Goal: Task Accomplishment & Management: Use online tool/utility

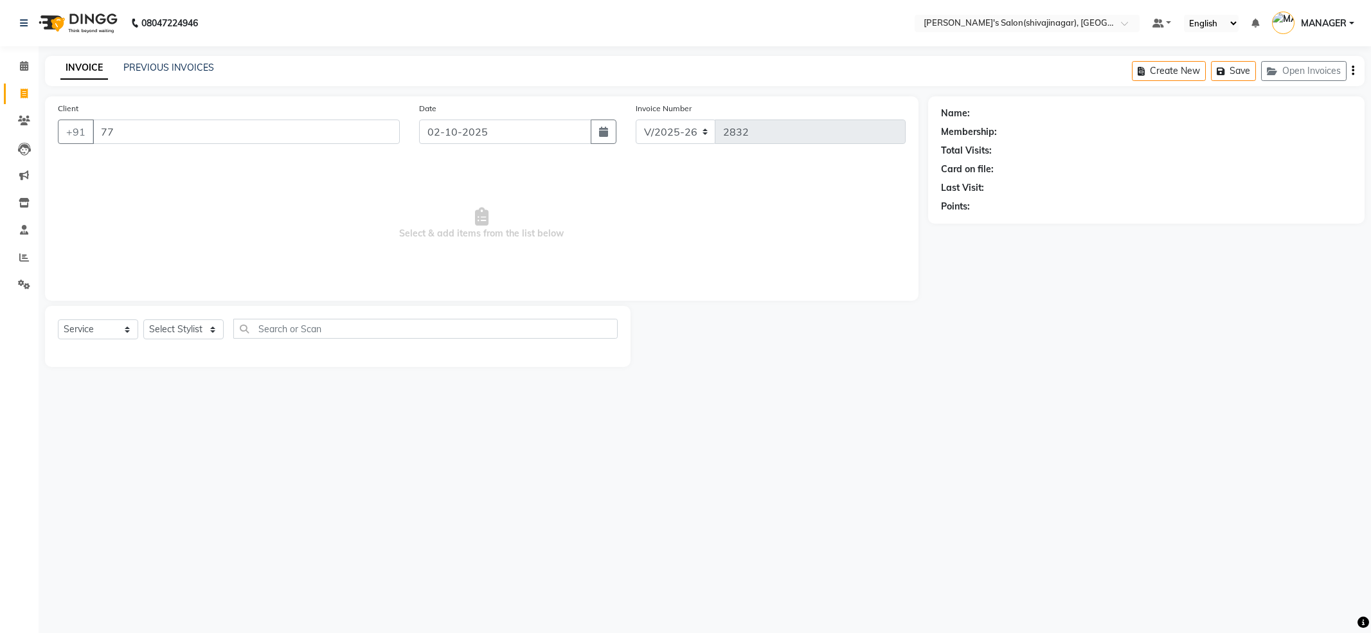
select select "4174"
select select "service"
click at [211, 165] on span "77568478" at bounding box center [221, 161] width 51 height 13
type input "7756847840"
click at [1340, 121] on div "Name: [PERSON_NAME] Membership: No Active Membership Total Visits: 3 Card on fi…" at bounding box center [1146, 158] width 411 height 112
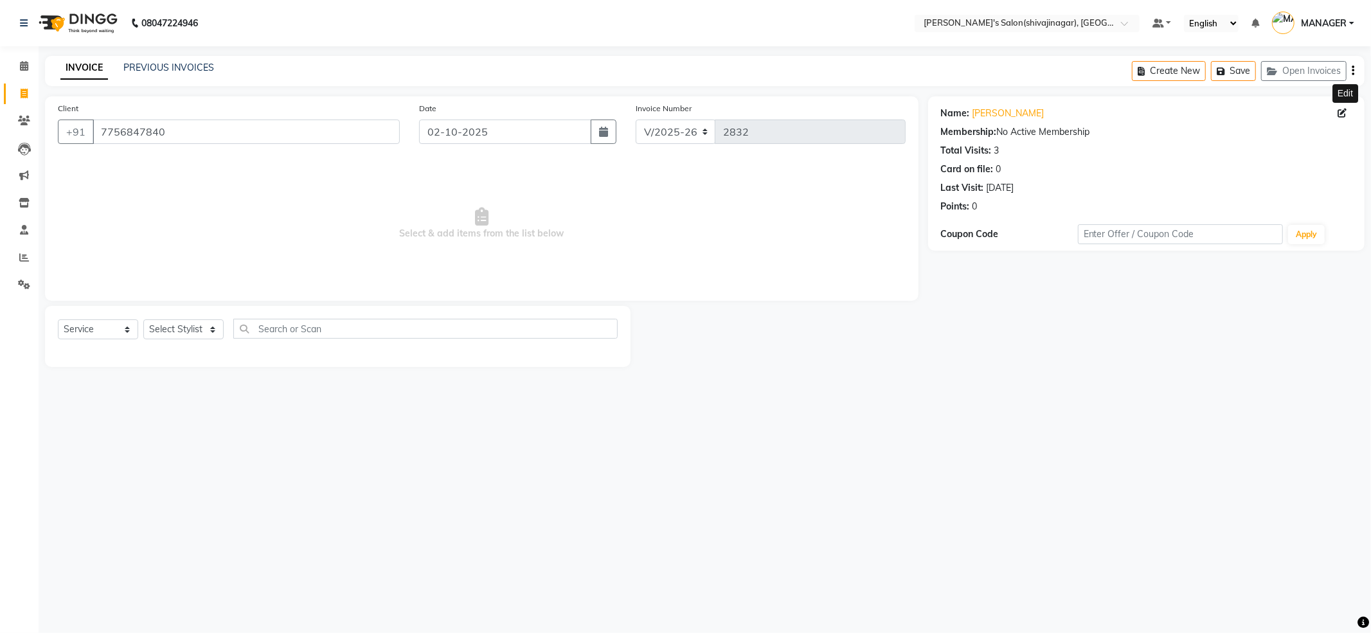
click at [1342, 114] on icon at bounding box center [1342, 113] width 9 height 9
click at [751, 207] on span "Select & add items from the list below" at bounding box center [482, 223] width 848 height 129
click at [204, 263] on span "Select & add items from the list below" at bounding box center [482, 223] width 848 height 129
click at [176, 338] on select "Select Stylist [PERSON_NAME] MANAGER MISS STAFF MONG'Z. [PERSON_NAME] [PERSON_N…" at bounding box center [183, 329] width 80 height 20
select select "21636"
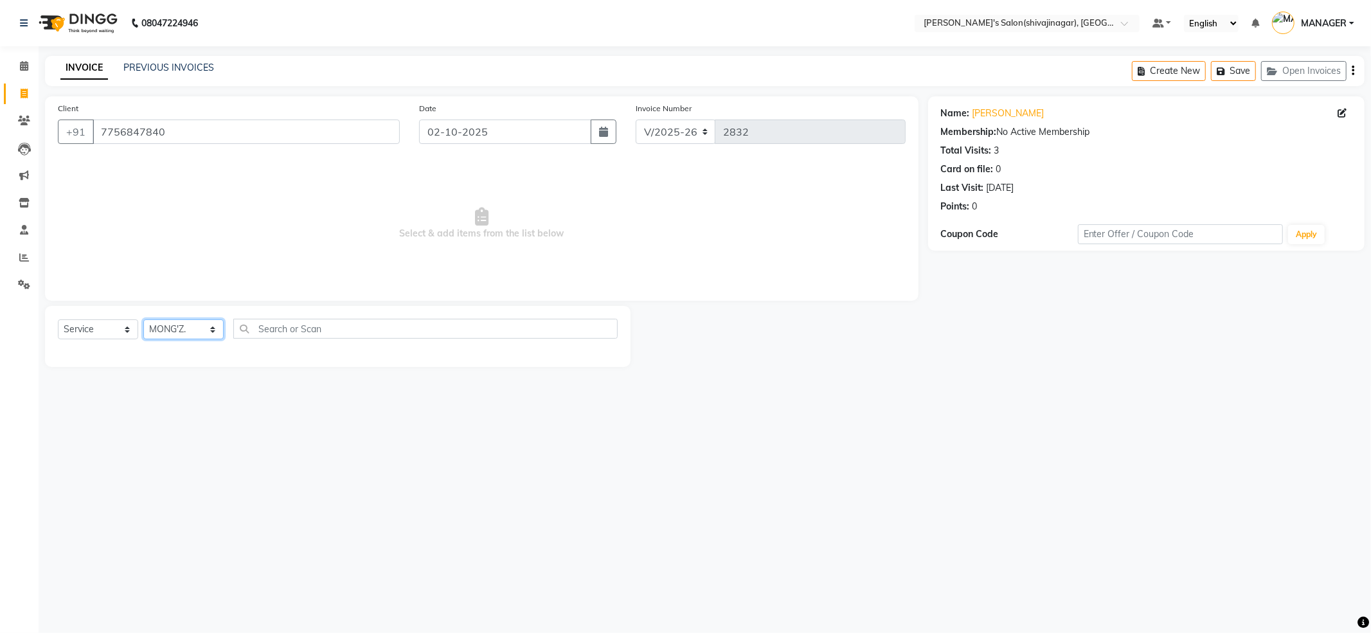
click at [143, 319] on select "Select Stylist [PERSON_NAME] MANAGER MISS STAFF MONG'Z. [PERSON_NAME] [PERSON_N…" at bounding box center [183, 329] width 80 height 20
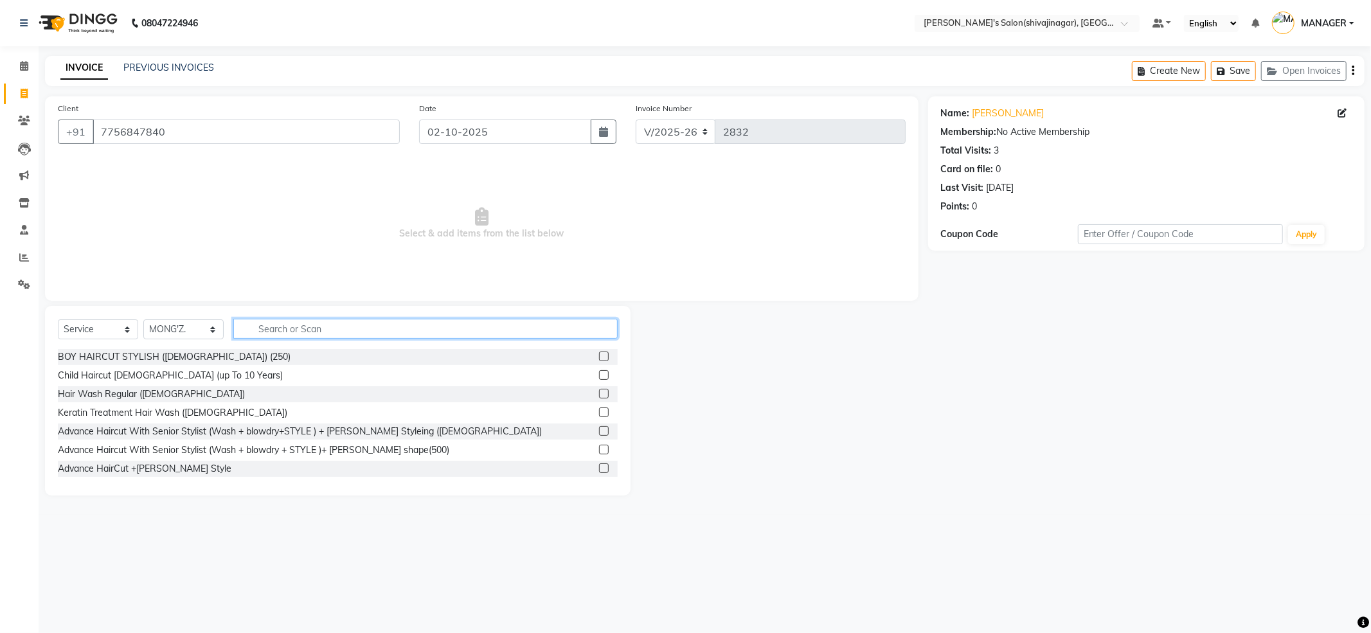
click at [284, 330] on input "text" at bounding box center [425, 329] width 384 height 20
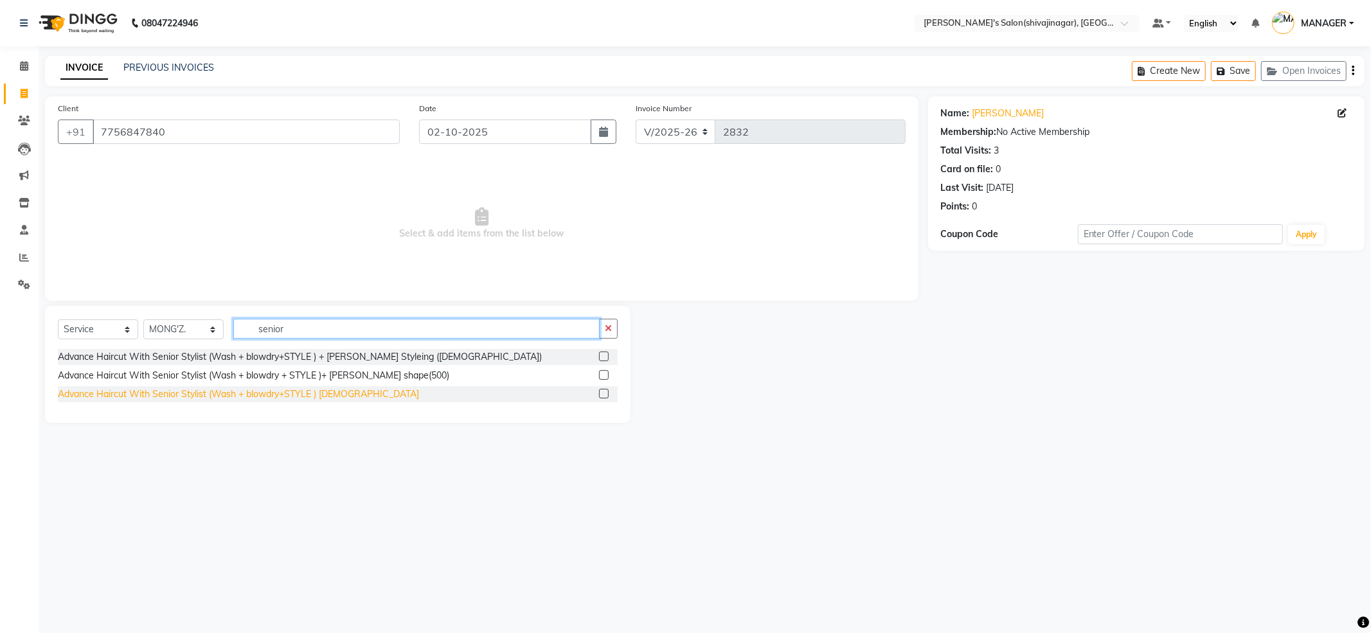
type input "senior"
click at [291, 399] on div "Advance Haircut With Senior Stylist (Wash + blowdry+STYLE ) [DEMOGRAPHIC_DATA]" at bounding box center [238, 394] width 361 height 13
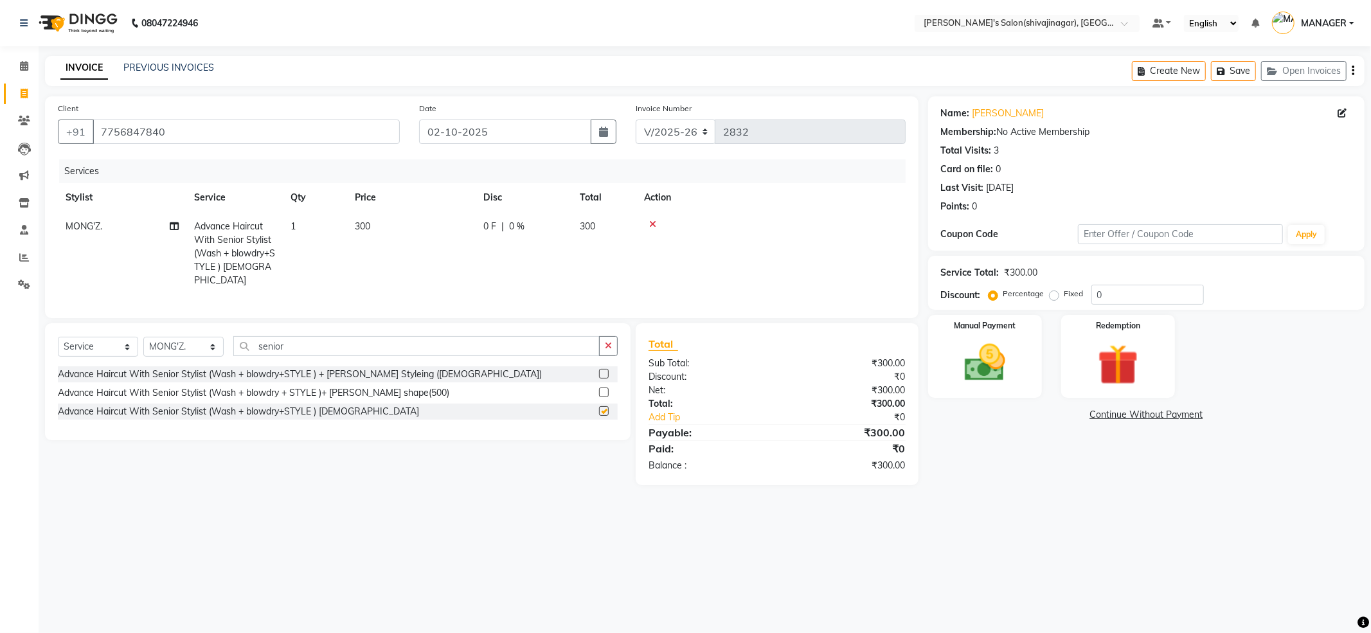
checkbox input "false"
click at [393, 221] on td "300" at bounding box center [411, 253] width 129 height 83
select select "21636"
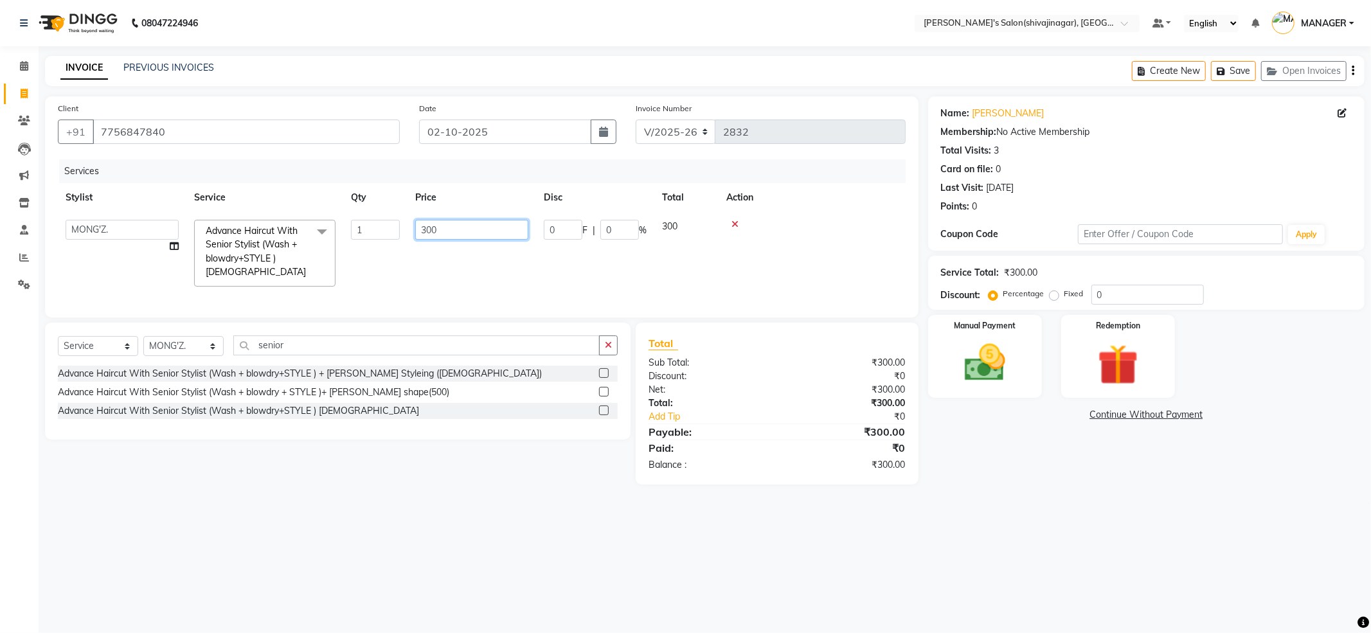
click at [451, 229] on input "300" at bounding box center [471, 230] width 113 height 20
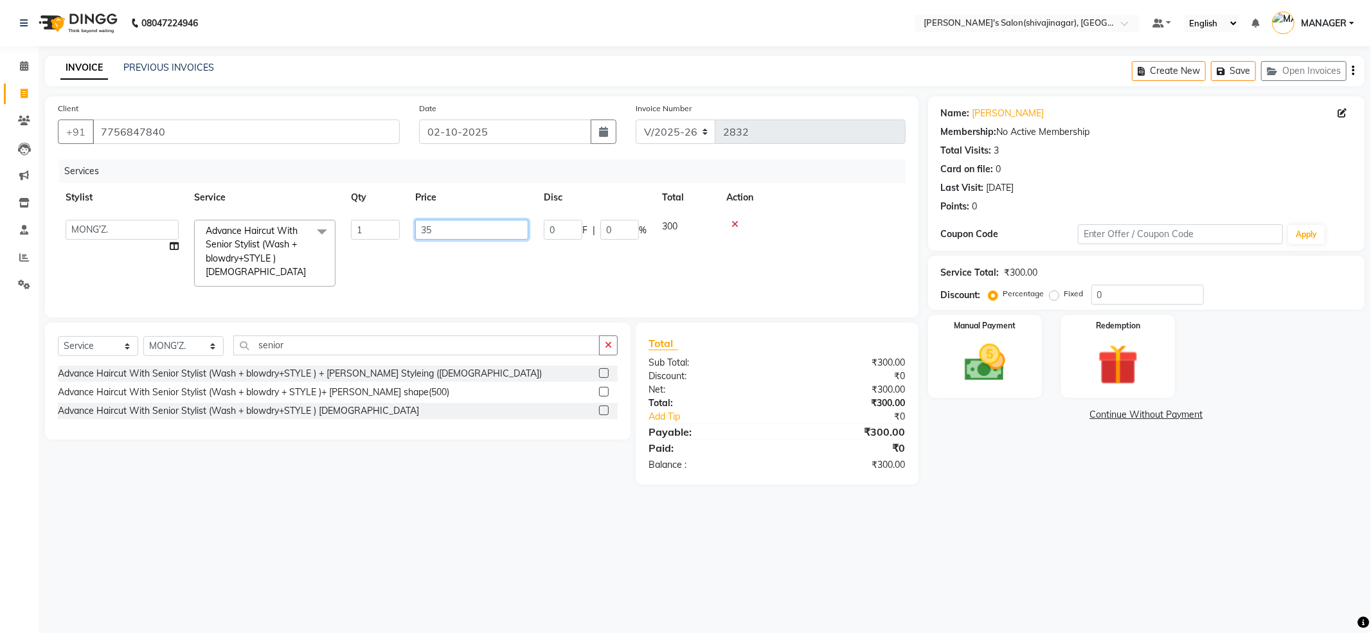
type input "350"
click at [523, 237] on input "350" at bounding box center [471, 230] width 113 height 20
click at [528, 260] on tr "[PERSON_NAME] MANAGER MISS STAFF [PERSON_NAME]. [PERSON_NAME] [PERSON_NAME] [PE…" at bounding box center [482, 253] width 848 height 82
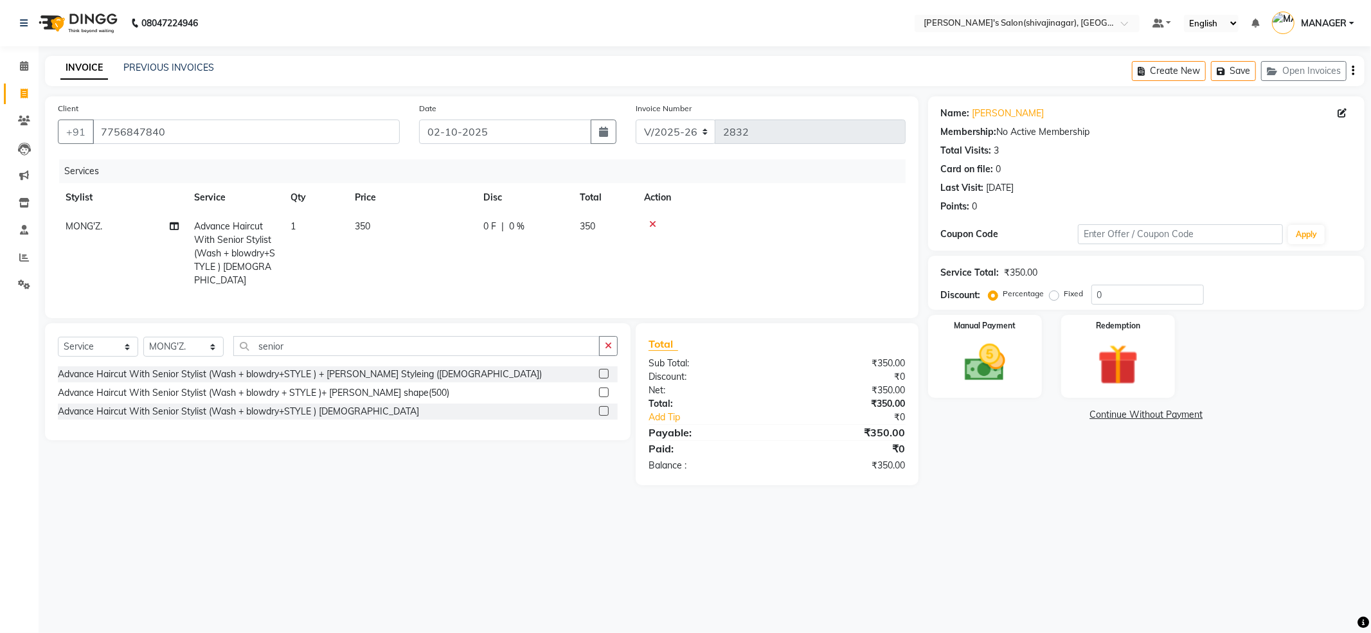
click at [1135, 500] on main "INVOICE PREVIOUS INVOICES Create New Save Open Invoices Client [PHONE_NUMBER] D…" at bounding box center [705, 280] width 1333 height 449
click at [1005, 358] on img at bounding box center [985, 363] width 69 height 49
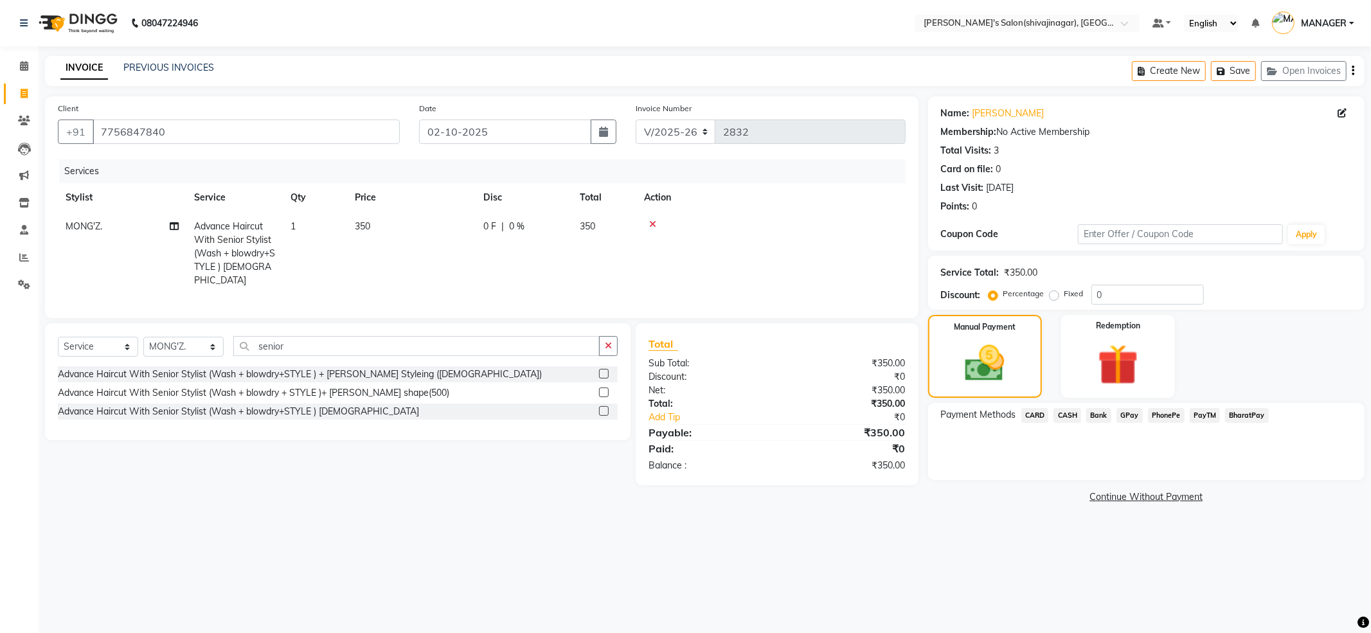
click at [1206, 417] on span "PayTM" at bounding box center [1205, 415] width 31 height 15
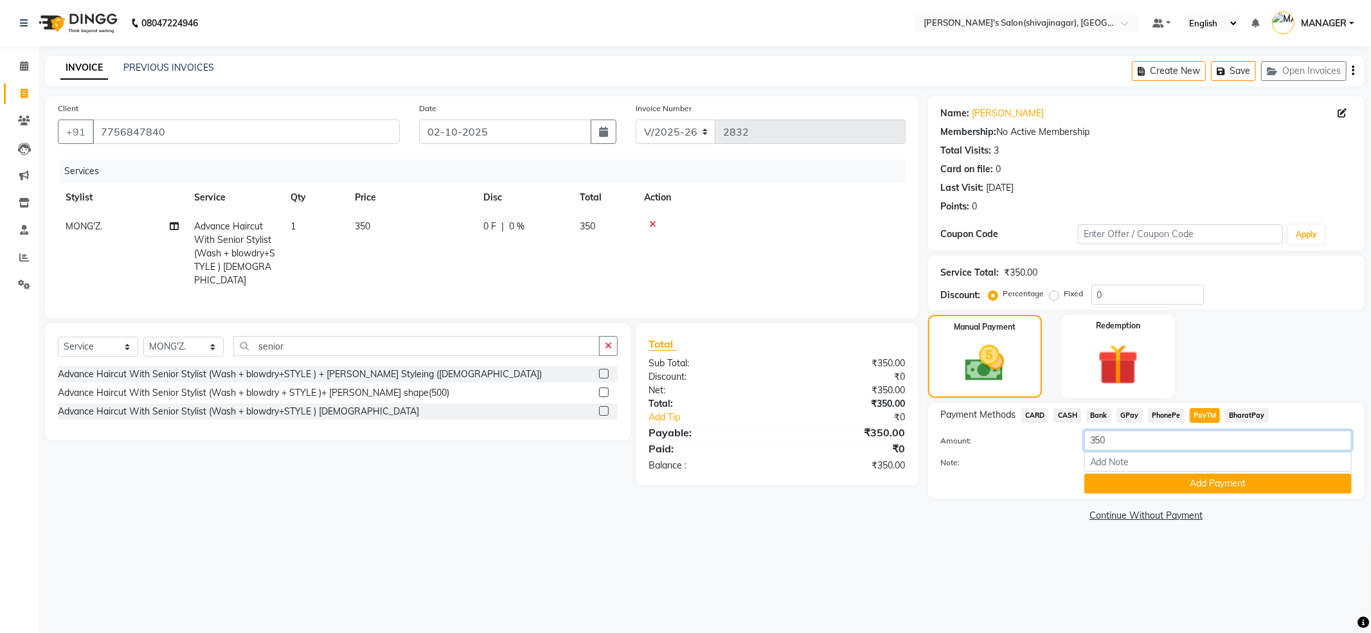
click at [1126, 435] on input "350" at bounding box center [1217, 441] width 267 height 20
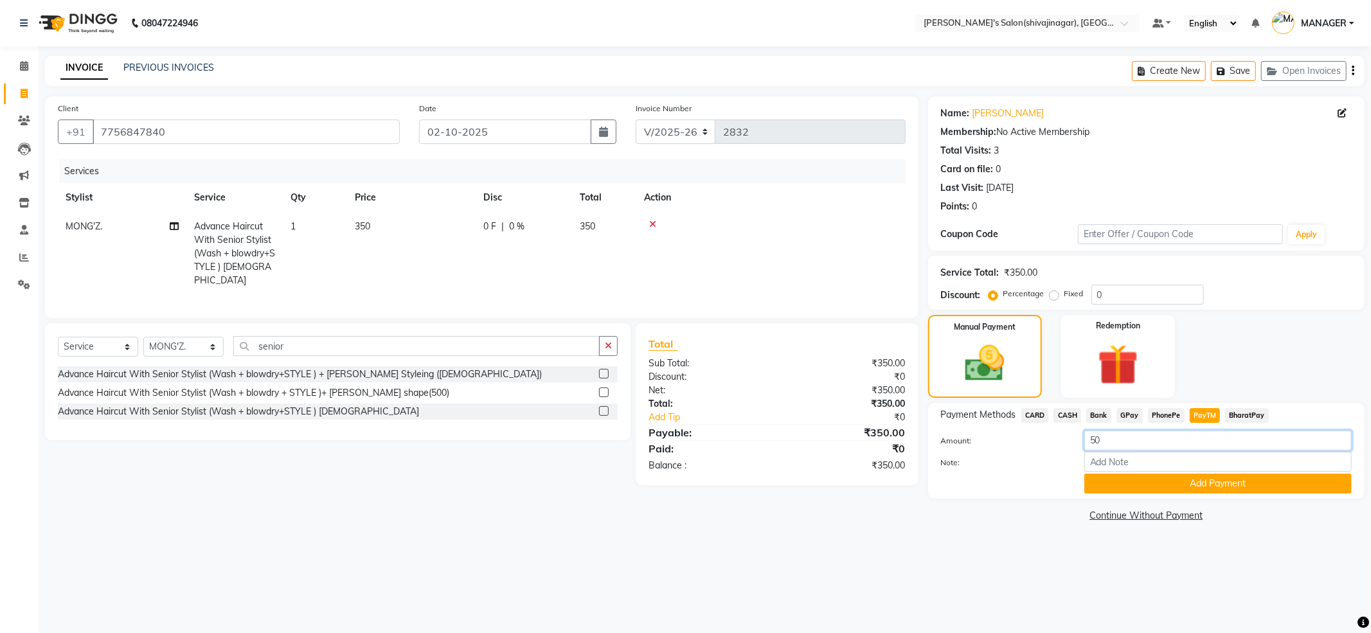
type input "50"
click at [1102, 291] on input "0" at bounding box center [1148, 295] width 112 height 20
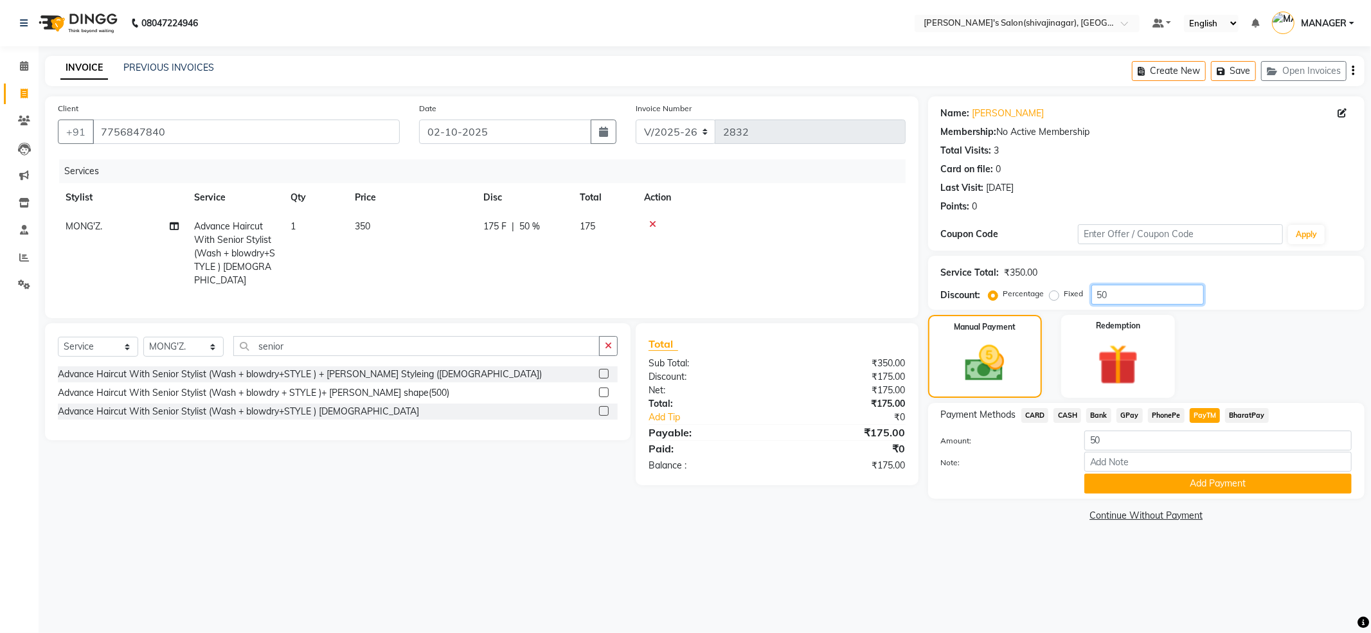
type input "50"
click at [1108, 438] on input "50" at bounding box center [1217, 441] width 267 height 20
click at [1198, 415] on span "PayTM" at bounding box center [1205, 415] width 31 height 15
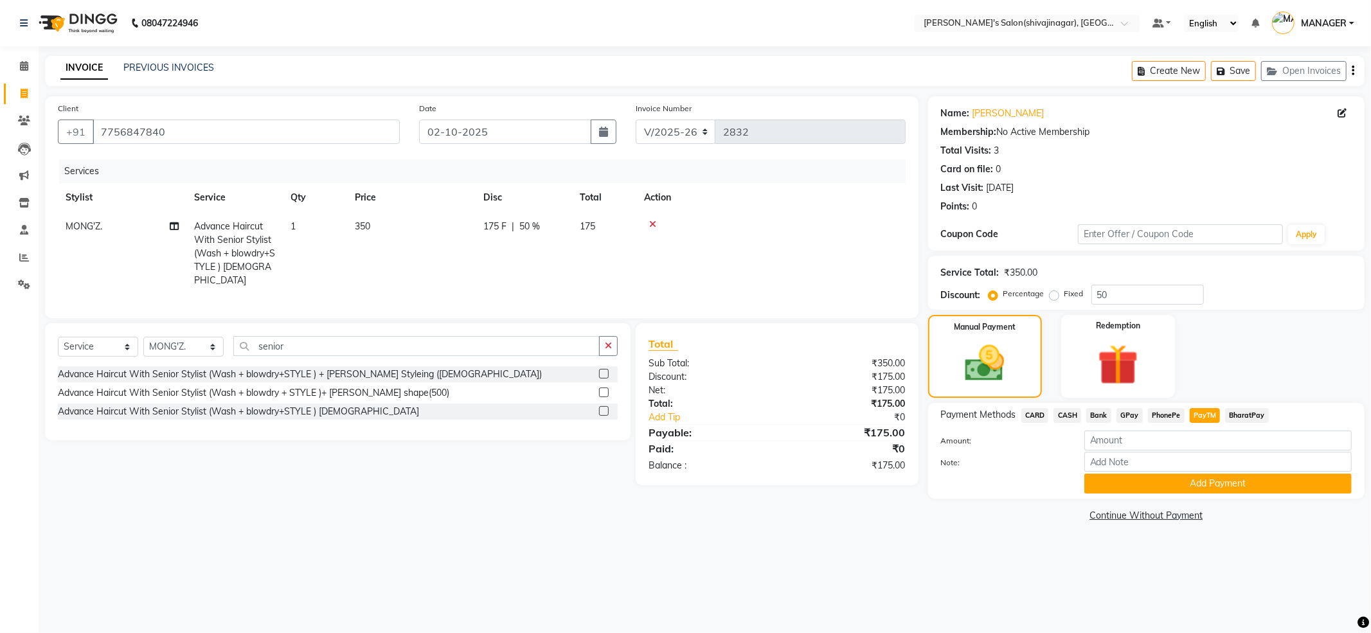
type input "175"
click at [1065, 296] on label "Fixed" at bounding box center [1074, 294] width 19 height 12
click at [1052, 296] on input "Fixed" at bounding box center [1056, 293] width 9 height 9
radio input "true"
click at [1197, 412] on span "PayTM" at bounding box center [1205, 415] width 31 height 15
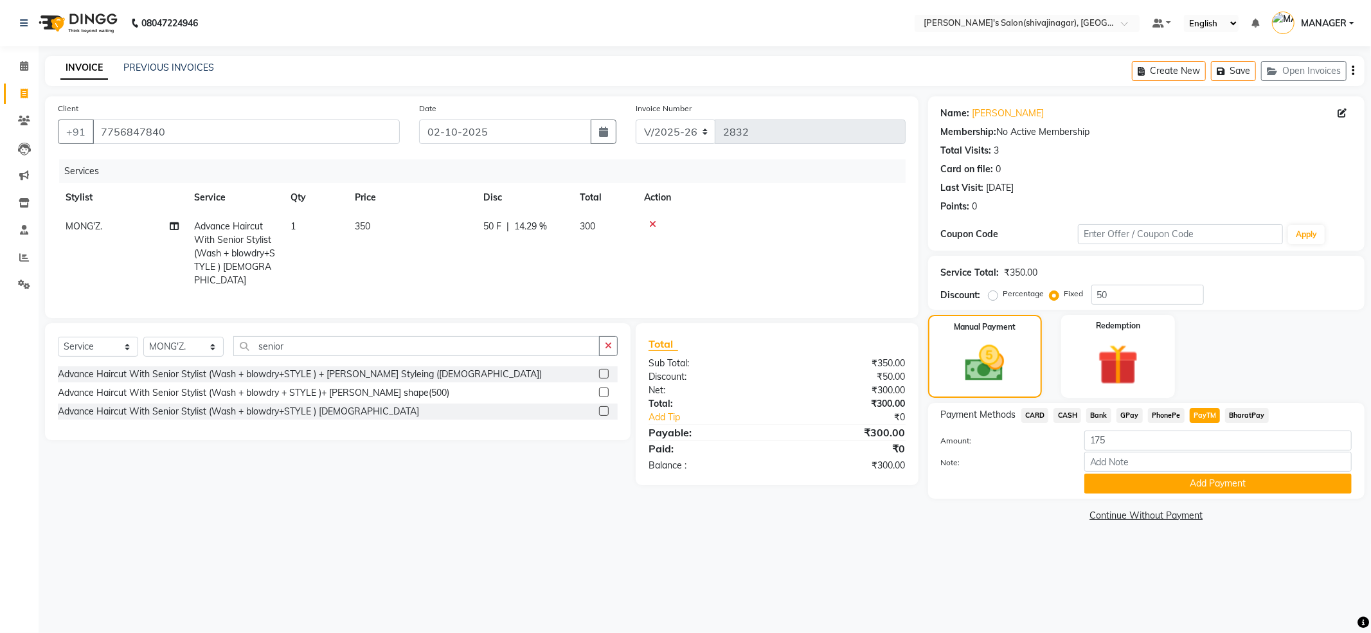
type input "300"
click at [1178, 483] on button "Add Payment" at bounding box center [1217, 484] width 267 height 20
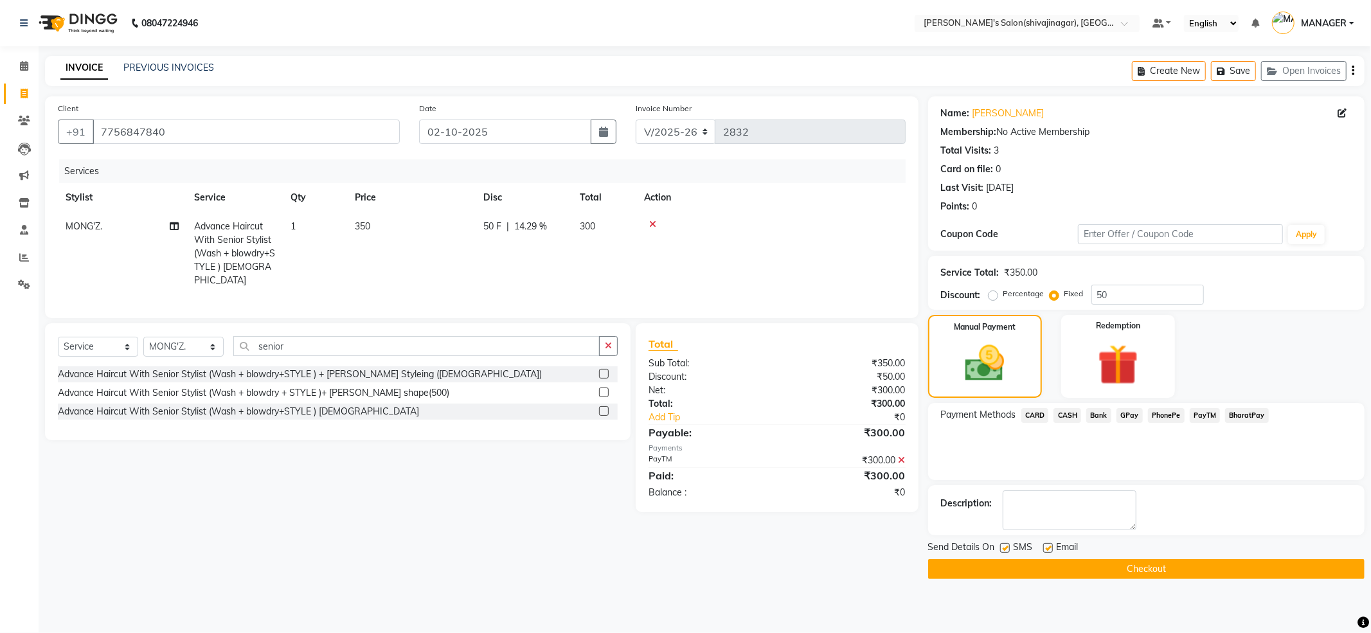
click at [1147, 577] on button "Checkout" at bounding box center [1146, 569] width 436 height 20
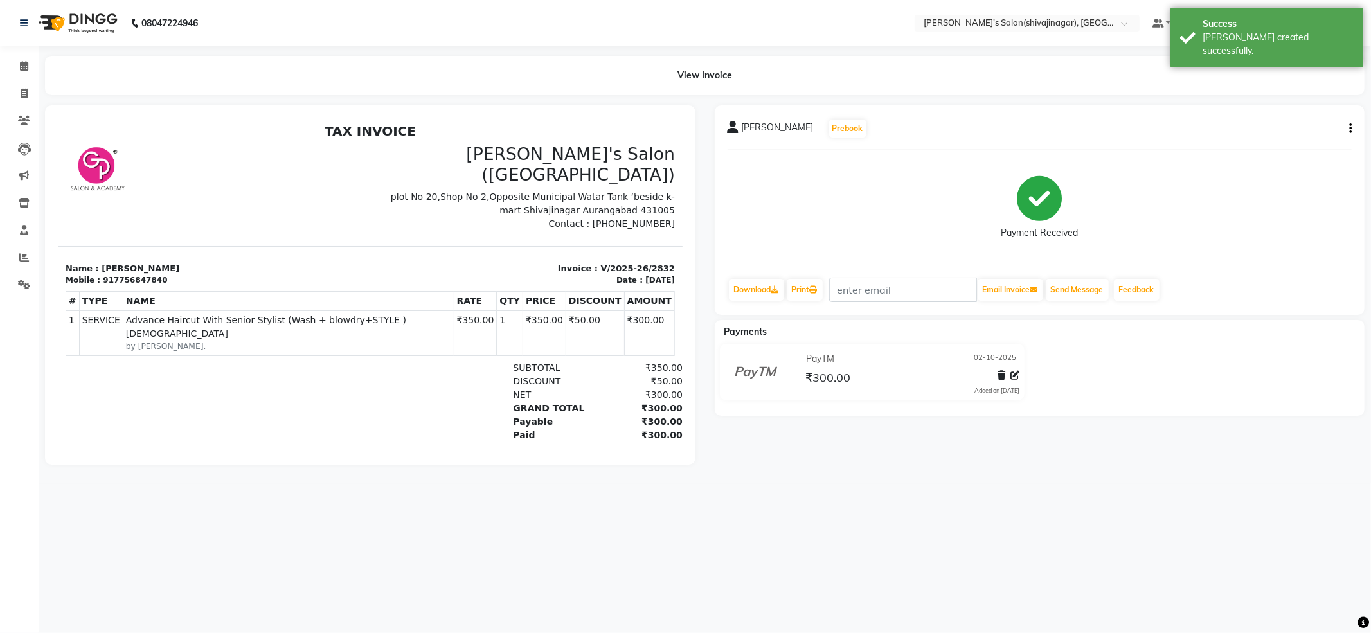
click at [1162, 588] on div "08047224946 Select Location × [PERSON_NAME]'s Salon(shivajinagar), Shivaji Naga…" at bounding box center [685, 316] width 1371 height 633
click at [1161, 586] on div "08047224946 Select Location × [PERSON_NAME]'s Salon(shivajinagar), Shivaji Naga…" at bounding box center [685, 316] width 1371 height 633
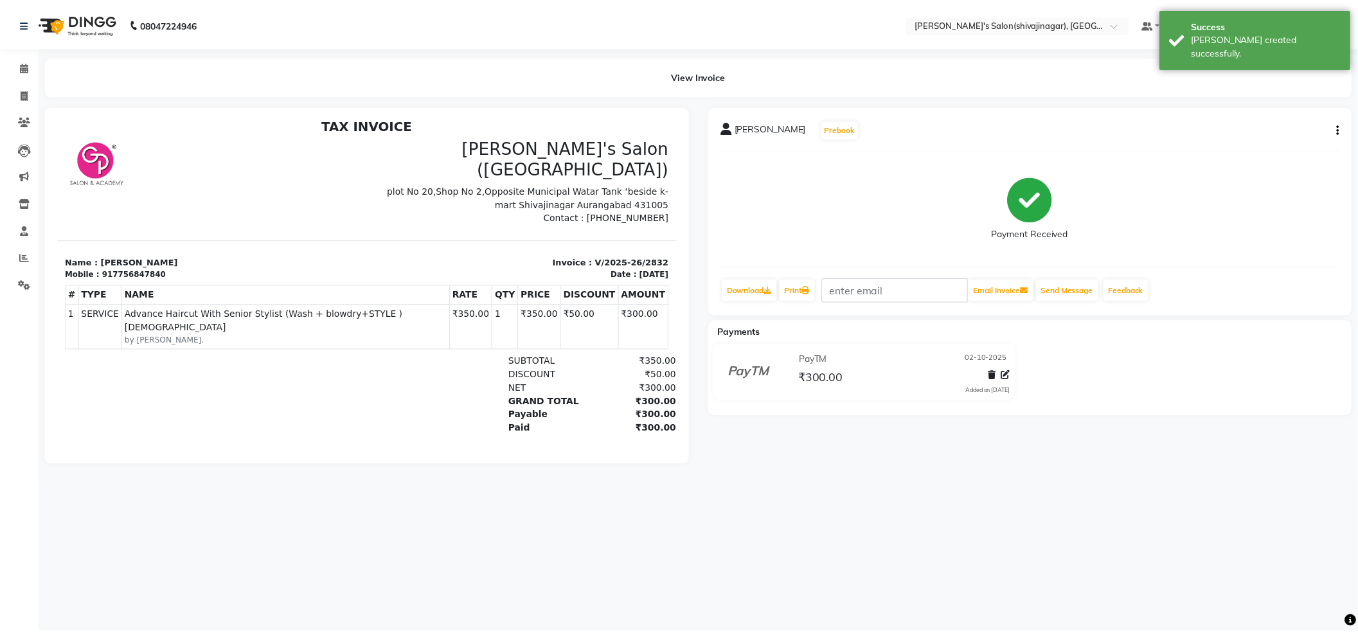
scroll to position [10, 0]
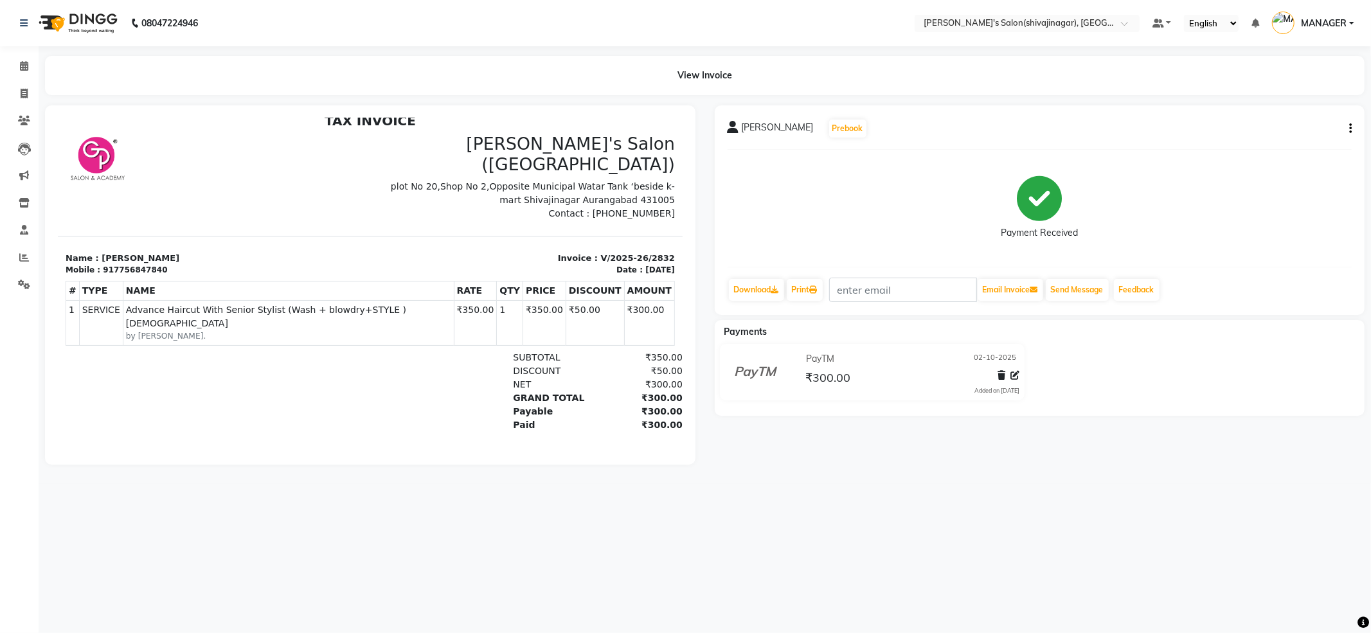
click at [1012, 540] on div "08047224946 Select Location × [PERSON_NAME]'s Salon(shivajinagar), Shivaji Naga…" at bounding box center [685, 316] width 1371 height 633
drag, startPoint x: 1012, startPoint y: 540, endPoint x: 525, endPoint y: 303, distance: 541.7
click at [1012, 540] on div "08047224946 Select Location × [PERSON_NAME]'s Salon(shivajinagar), Shivaji Naga…" at bounding box center [685, 316] width 1371 height 633
click at [28, 96] on span at bounding box center [24, 94] width 22 height 15
select select "service"
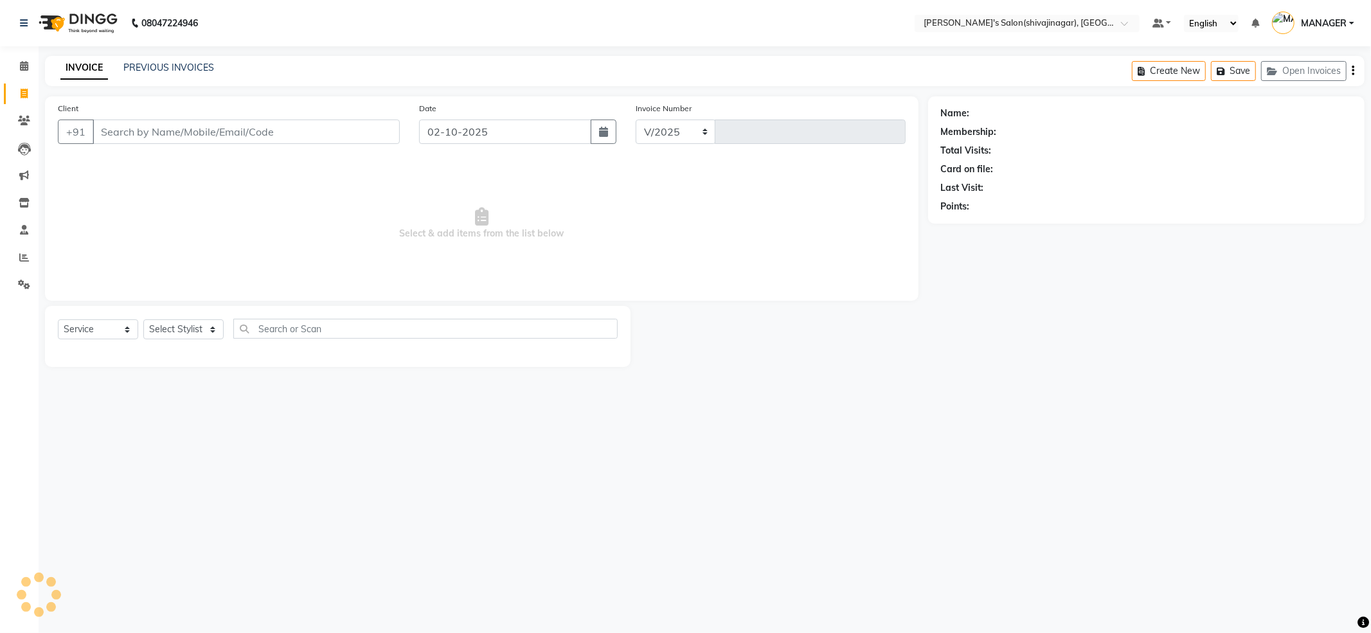
select select "4174"
type input "2833"
click at [158, 67] on link "PREVIOUS INVOICES" at bounding box center [168, 68] width 91 height 12
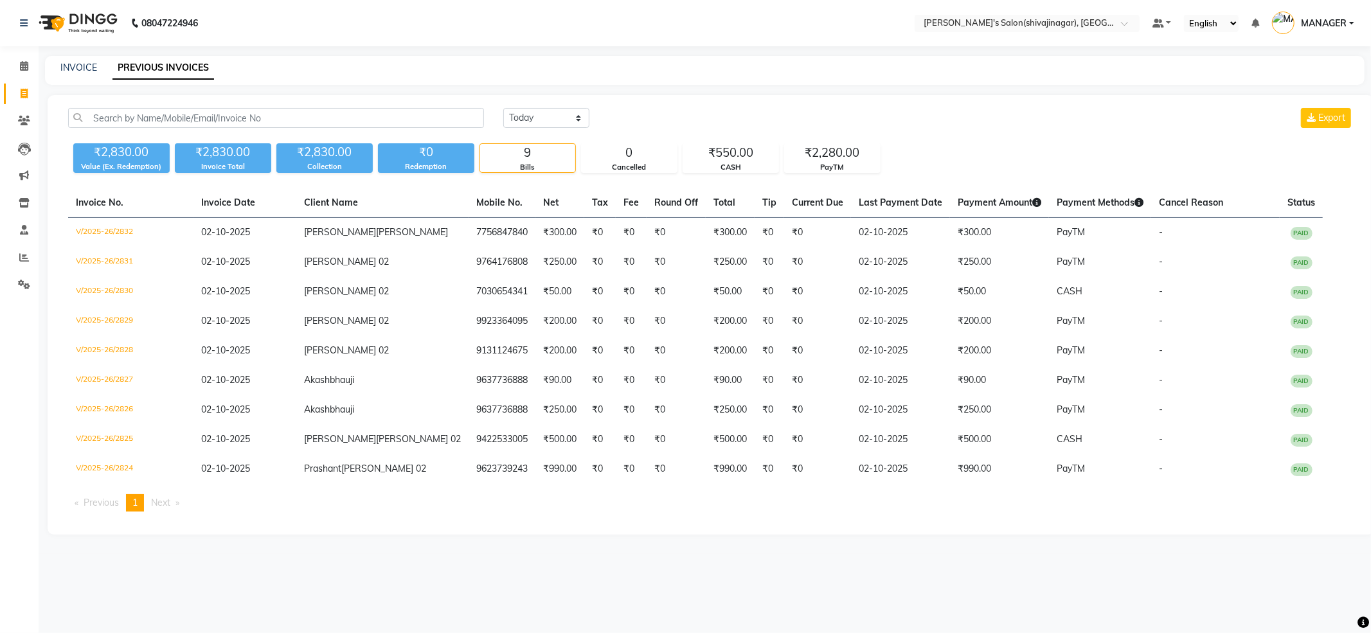
click at [1282, 64] on div "INVOICE PREVIOUS INVOICES" at bounding box center [697, 67] width 1304 height 13
click at [24, 98] on icon at bounding box center [24, 94] width 7 height 10
select select "service"
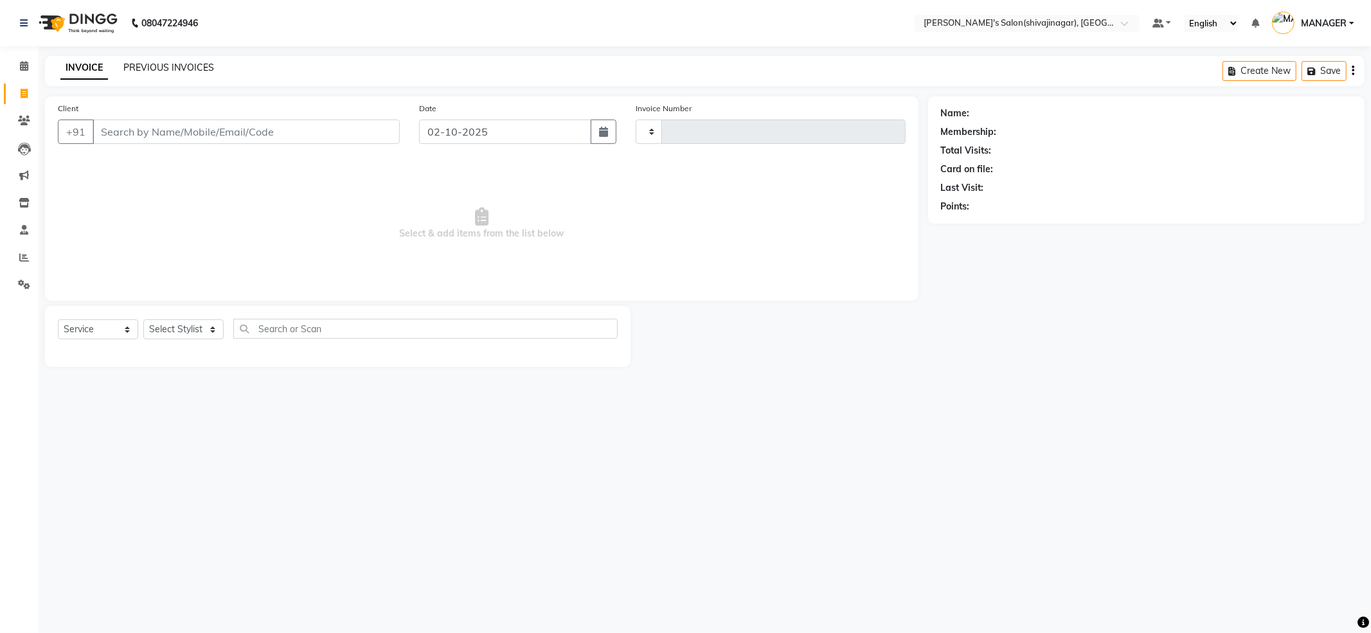
click at [177, 72] on link "PREVIOUS INVOICES" at bounding box center [168, 68] width 91 height 12
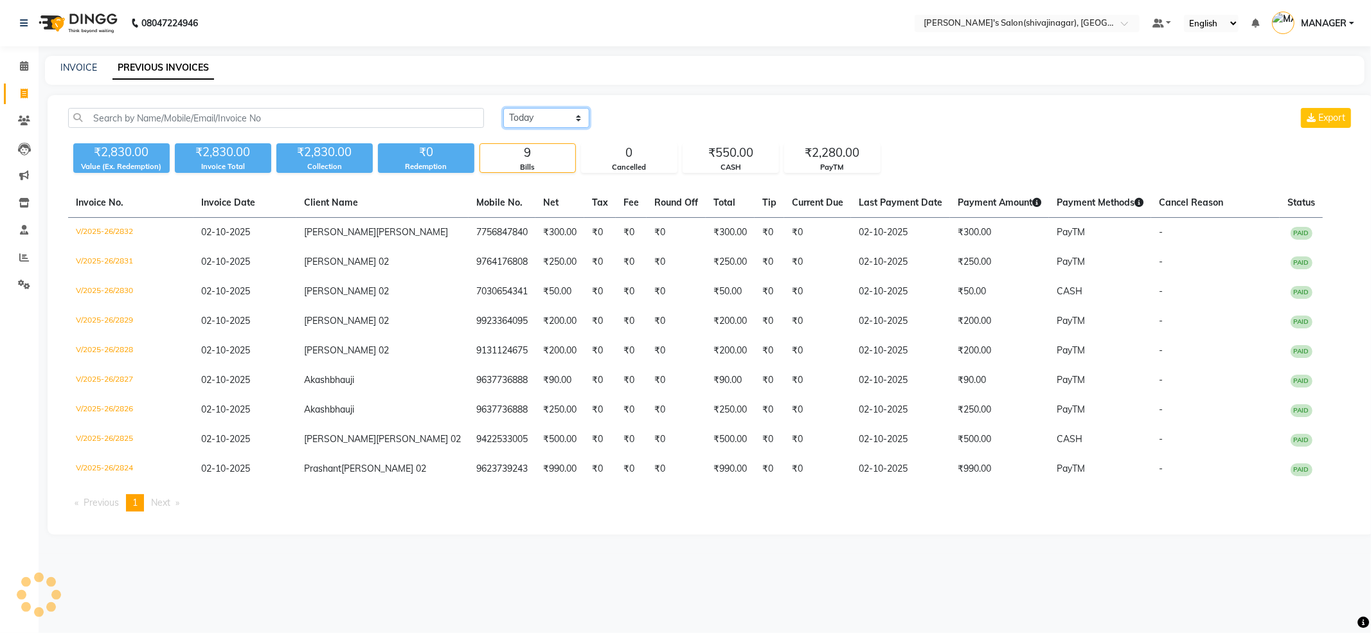
click at [549, 120] on select "[DATE] [DATE] Custom Range" at bounding box center [546, 118] width 86 height 20
select select "range"
click at [503, 108] on select "[DATE] [DATE] Custom Range" at bounding box center [546, 118] width 86 height 20
click at [1009, 129] on div "[DATE] [DATE] Custom Range [DATE] - [DATE] Export" at bounding box center [929, 123] width 870 height 30
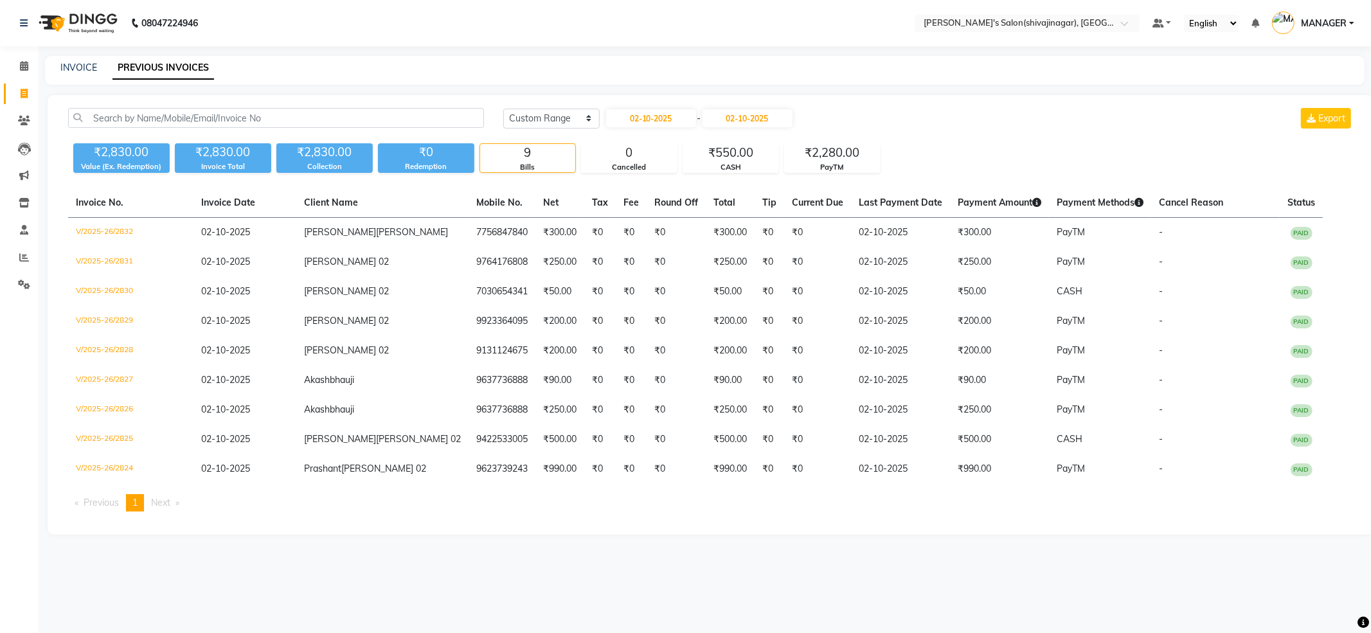
click at [948, 150] on div "₹2,830.00 Value (Ex. Redemption) ₹2,830.00 Invoice Total ₹2,830.00 Collection ₹…" at bounding box center [711, 155] width 1286 height 35
click at [573, 116] on select "[DATE] [DATE] Custom Range" at bounding box center [551, 119] width 96 height 20
click at [651, 119] on input "02-10-2025" at bounding box center [651, 118] width 90 height 18
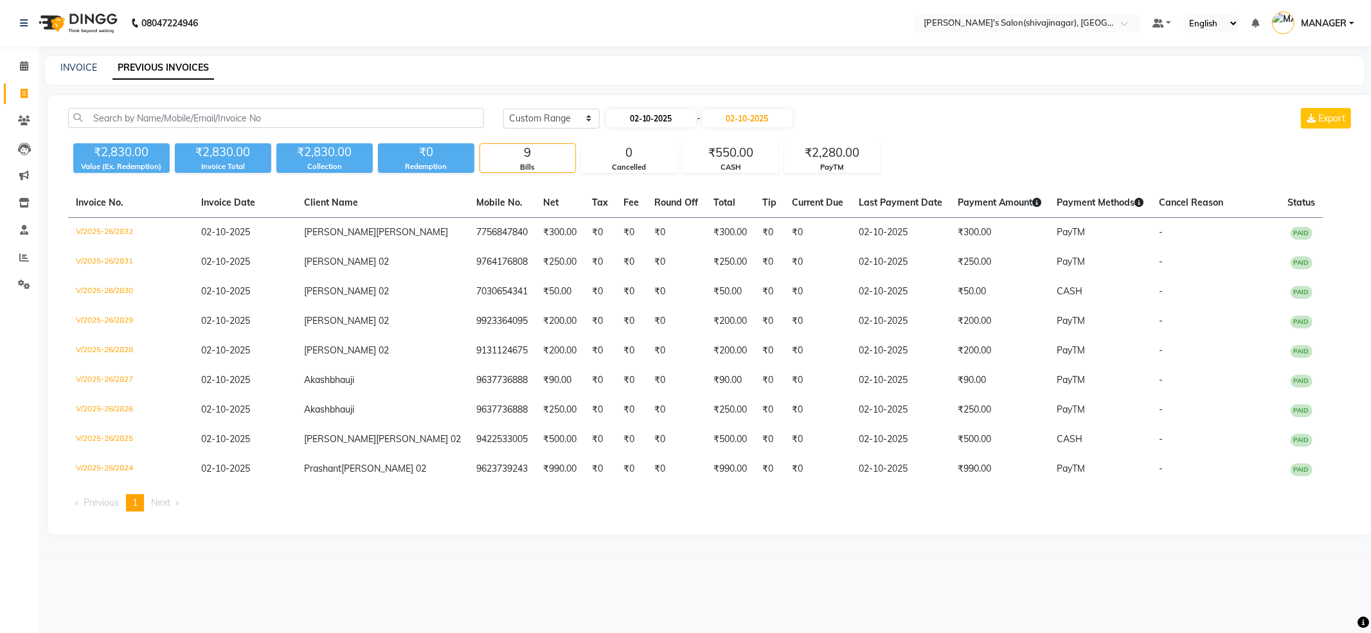
select select "10"
select select "2025"
click at [621, 142] on button "Previous month" at bounding box center [616, 142] width 11 height 21
select select "9"
click at [635, 265] on div "30" at bounding box center [639, 266] width 21 height 21
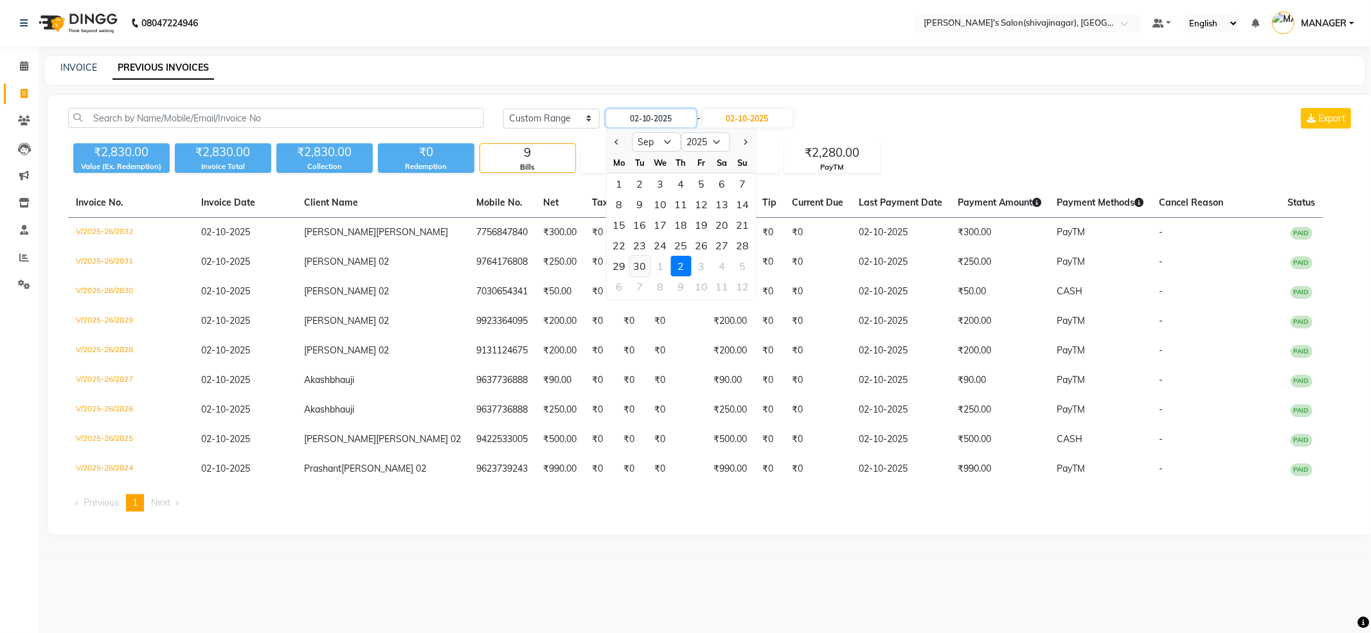
type input "[DATE]"
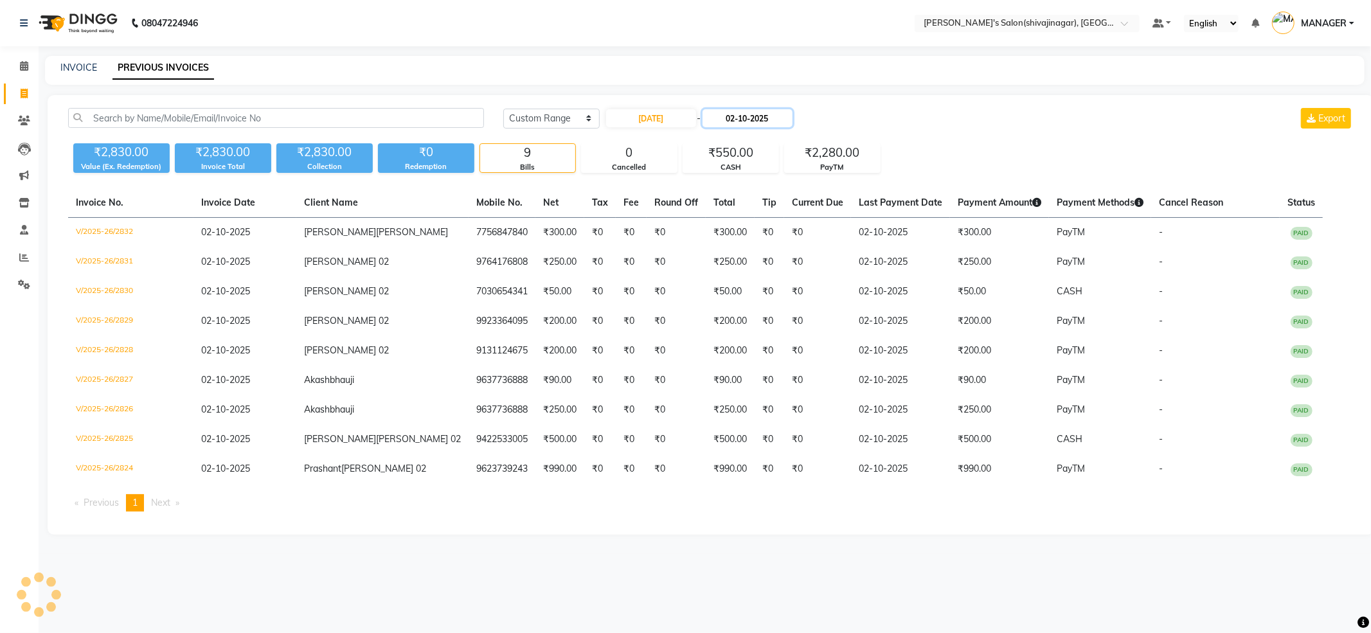
click at [718, 118] on input "02-10-2025" at bounding box center [748, 118] width 90 height 18
click at [721, 142] on button "Previous month" at bounding box center [718, 142] width 11 height 21
select select "9"
click at [746, 268] on div "30" at bounding box center [741, 266] width 21 height 21
type input "[DATE]"
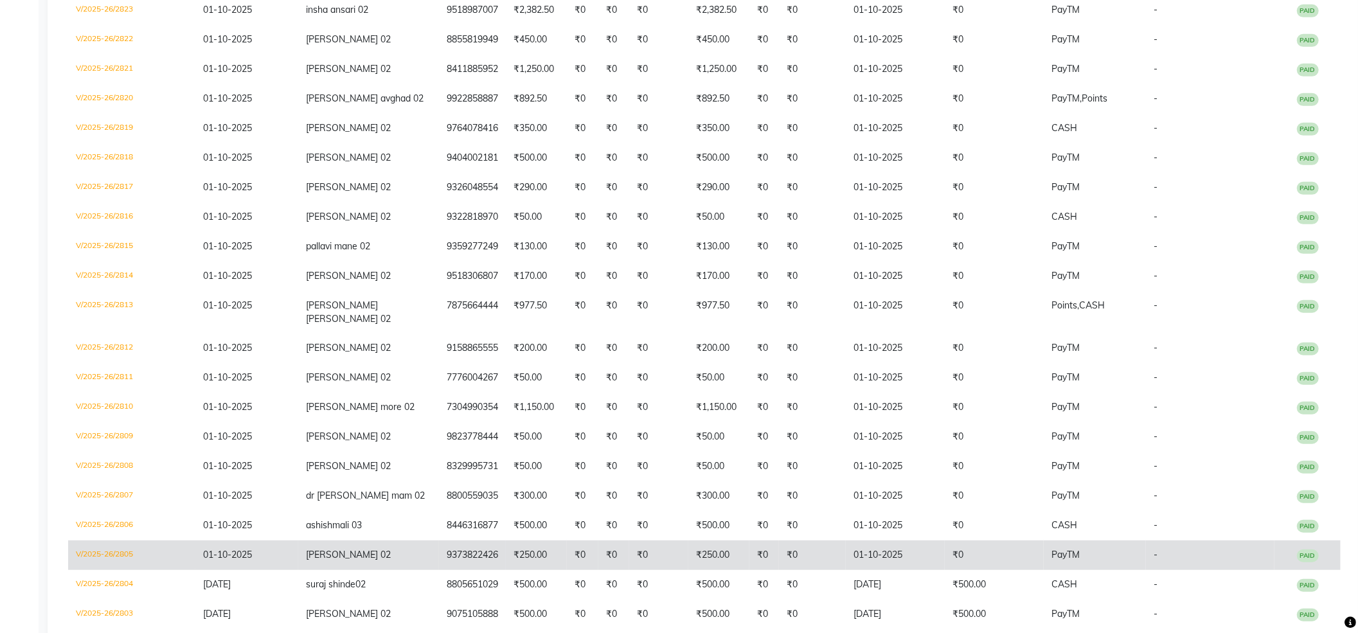
scroll to position [600, 0]
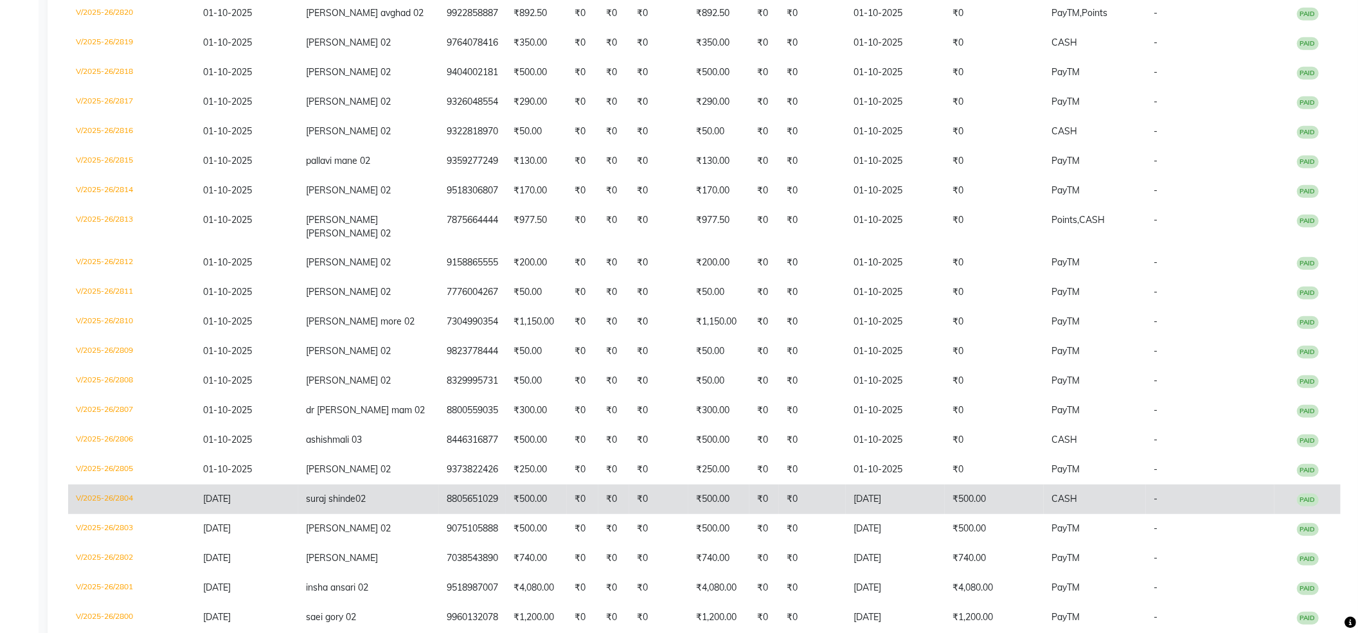
click at [369, 485] on td "suraj shinde02" at bounding box center [368, 500] width 141 height 30
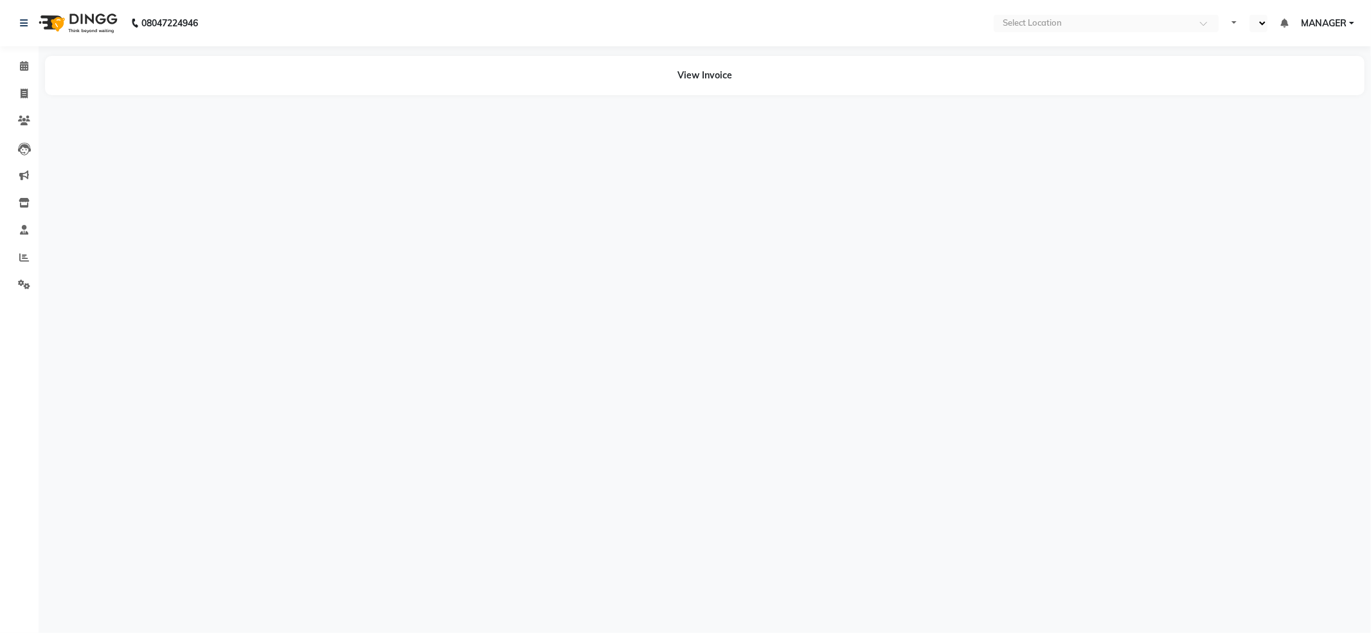
select select "en"
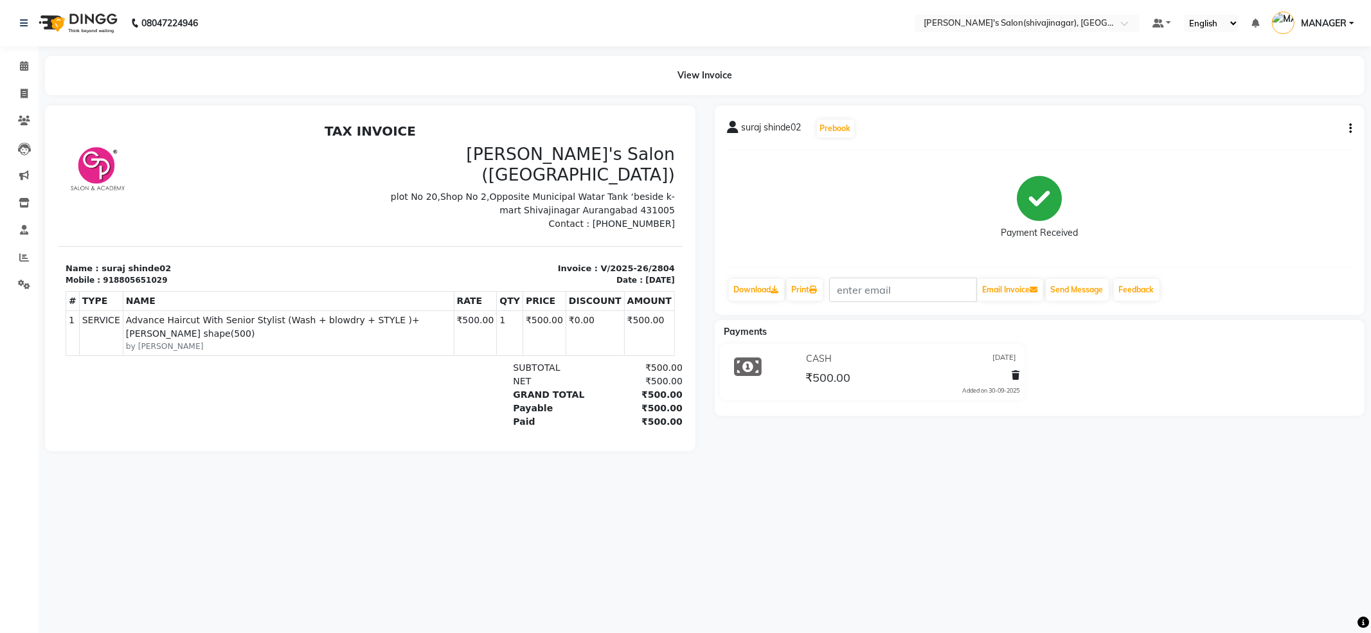
click at [841, 558] on div "08047224946 Select Location × [PERSON_NAME]'s Salon(shivajinagar), Shivaji Naga…" at bounding box center [685, 316] width 1371 height 633
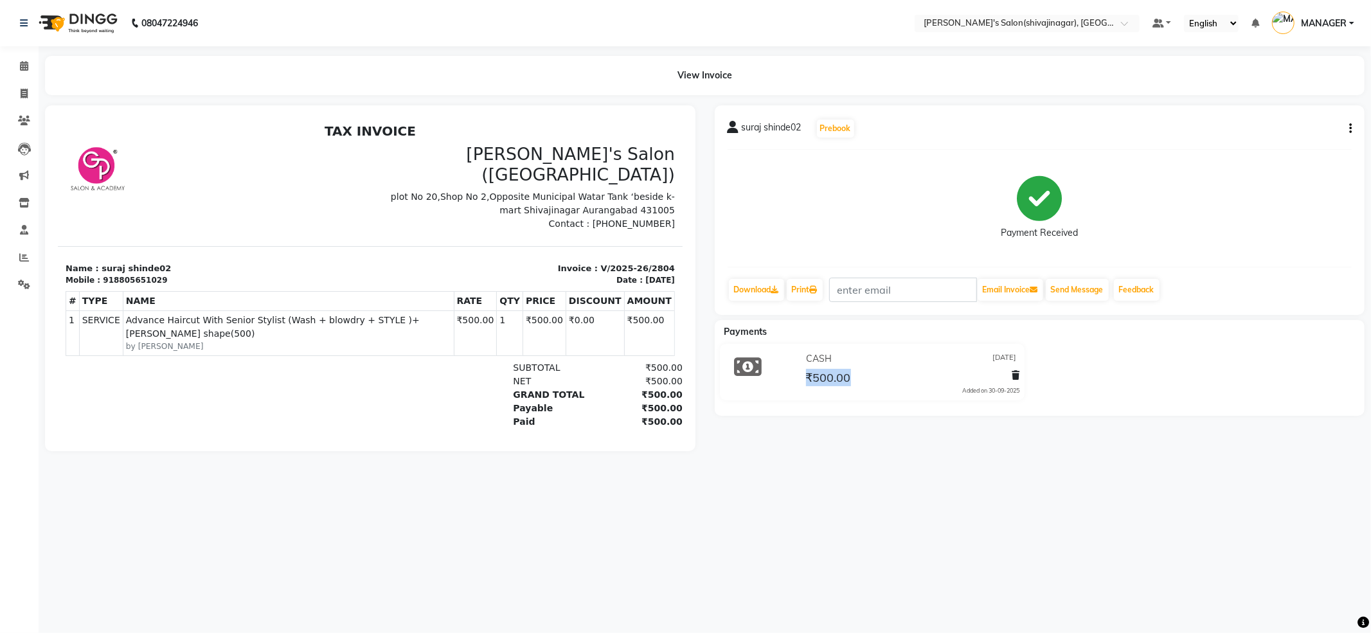
click at [841, 558] on div "08047224946 Select Location × Girja's Salon(shivajinagar), Shivaji Nagar Defaul…" at bounding box center [685, 316] width 1371 height 633
click at [825, 553] on div "08047224946 Select Location × Girja's Salon(shivajinagar), Shivaji Nagar Defaul…" at bounding box center [685, 316] width 1371 height 633
click at [22, 90] on icon at bounding box center [24, 94] width 7 height 10
select select "service"
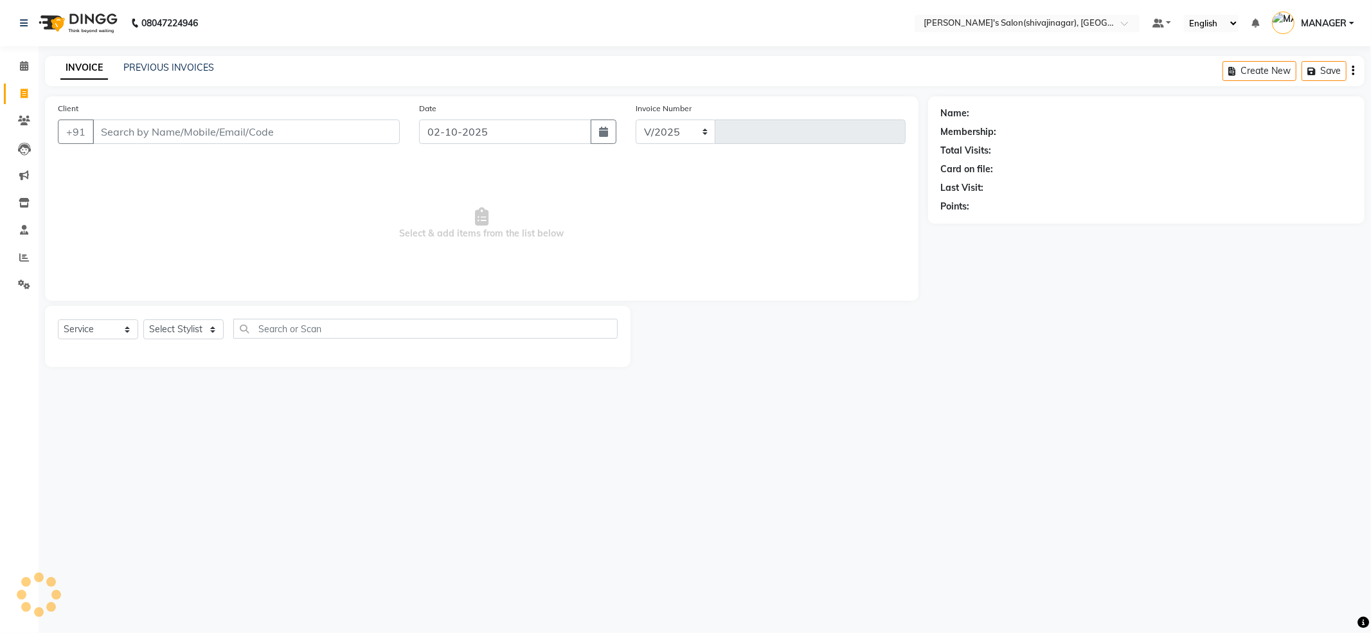
select select "4174"
type input "2833"
